Goal: Check status: Check status

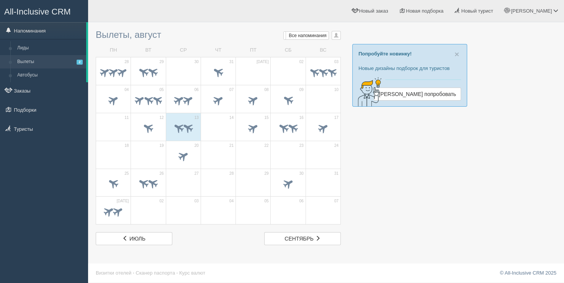
click at [365, 145] on div at bounding box center [326, 135] width 460 height 219
click at [456, 53] on span "×" at bounding box center [456, 54] width 5 height 9
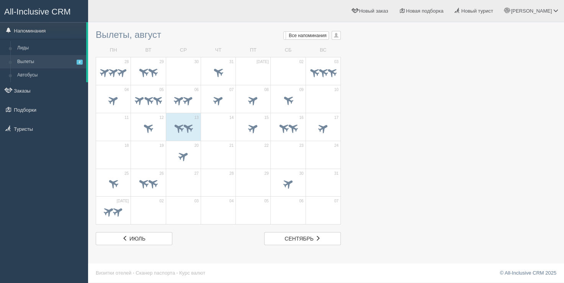
click at [126, 36] on h3 "Вылеты, август Мои напоминания Мои Все напоминания Все Все напоминания Все Мои …" at bounding box center [218, 35] width 245 height 10
click at [129, 23] on div at bounding box center [326, 15] width 460 height 22
click at [242, 66] on div at bounding box center [253, 73] width 27 height 16
click at [251, 46] on td "ПТ" at bounding box center [253, 50] width 35 height 13
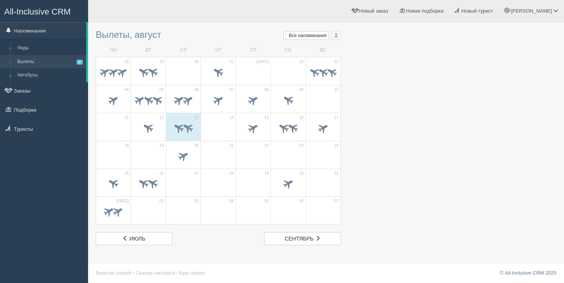
click at [251, 46] on td "ПТ" at bounding box center [253, 50] width 35 height 13
click at [198, 46] on td "СР" at bounding box center [183, 50] width 35 height 13
drag, startPoint x: 95, startPoint y: 33, endPoint x: 319, endPoint y: 258, distance: 318.0
click at [319, 258] on div "Вылеты, август Мои напоминания Мои Все напоминания Все Все напоминания Все Мои …" at bounding box center [326, 141] width 476 height 283
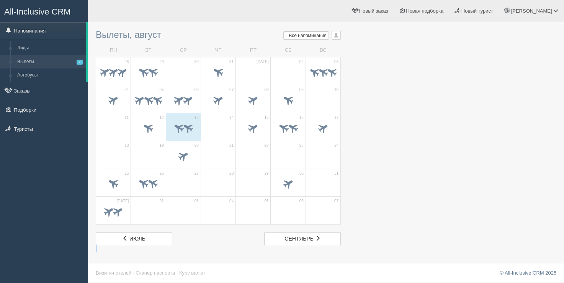
click at [319, 258] on div "Вылеты, август Мои напоминания Мои Все напоминания Все Все напоминания Все Мои …" at bounding box center [326, 141] width 476 height 283
click at [371, 33] on div at bounding box center [326, 135] width 460 height 219
